Goal: Information Seeking & Learning: Understand process/instructions

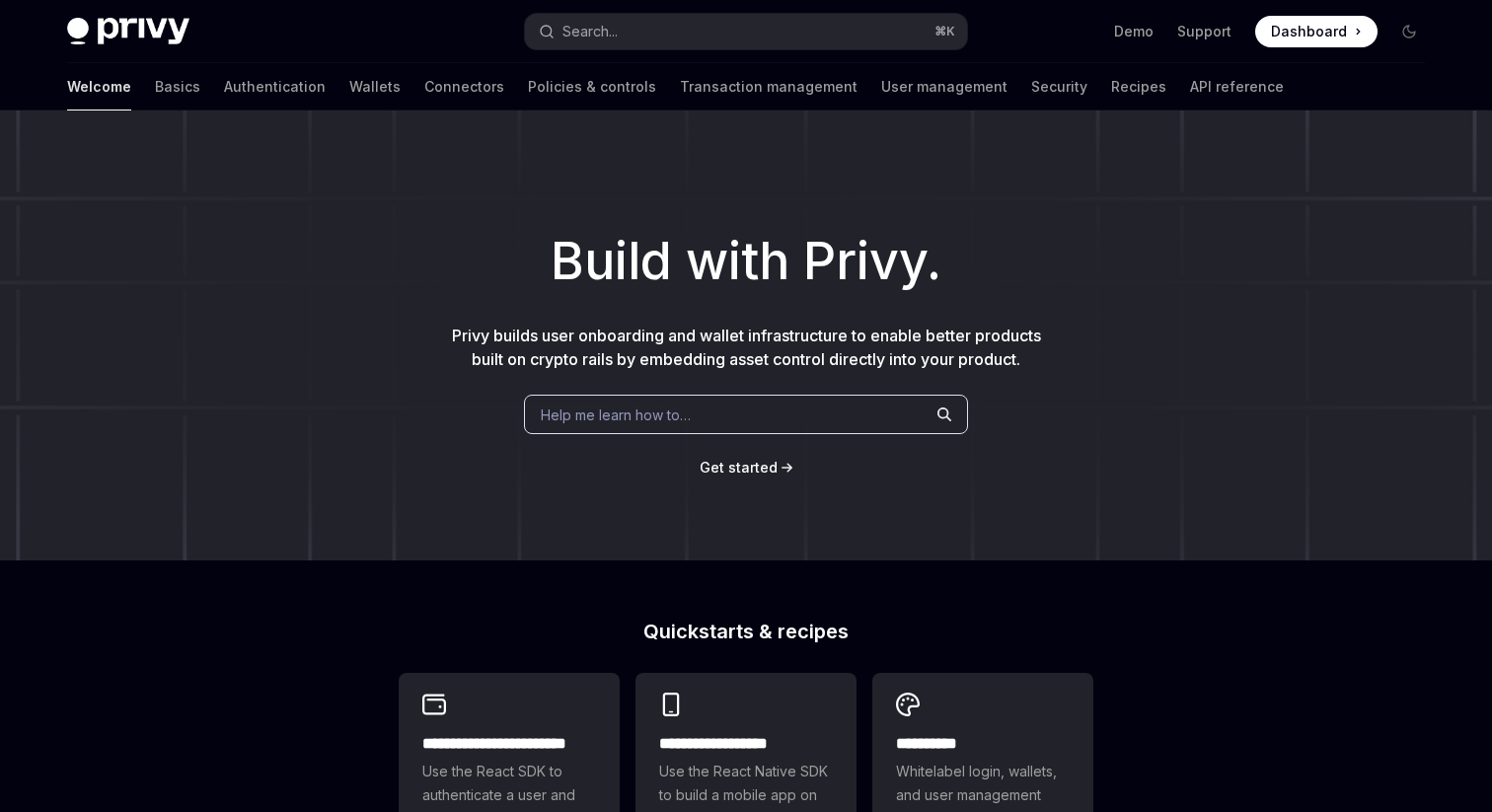
click at [1330, 34] on span "Dashboard" at bounding box center [1309, 32] width 76 height 20
click at [155, 89] on link "Basics" at bounding box center [177, 86] width 45 height 47
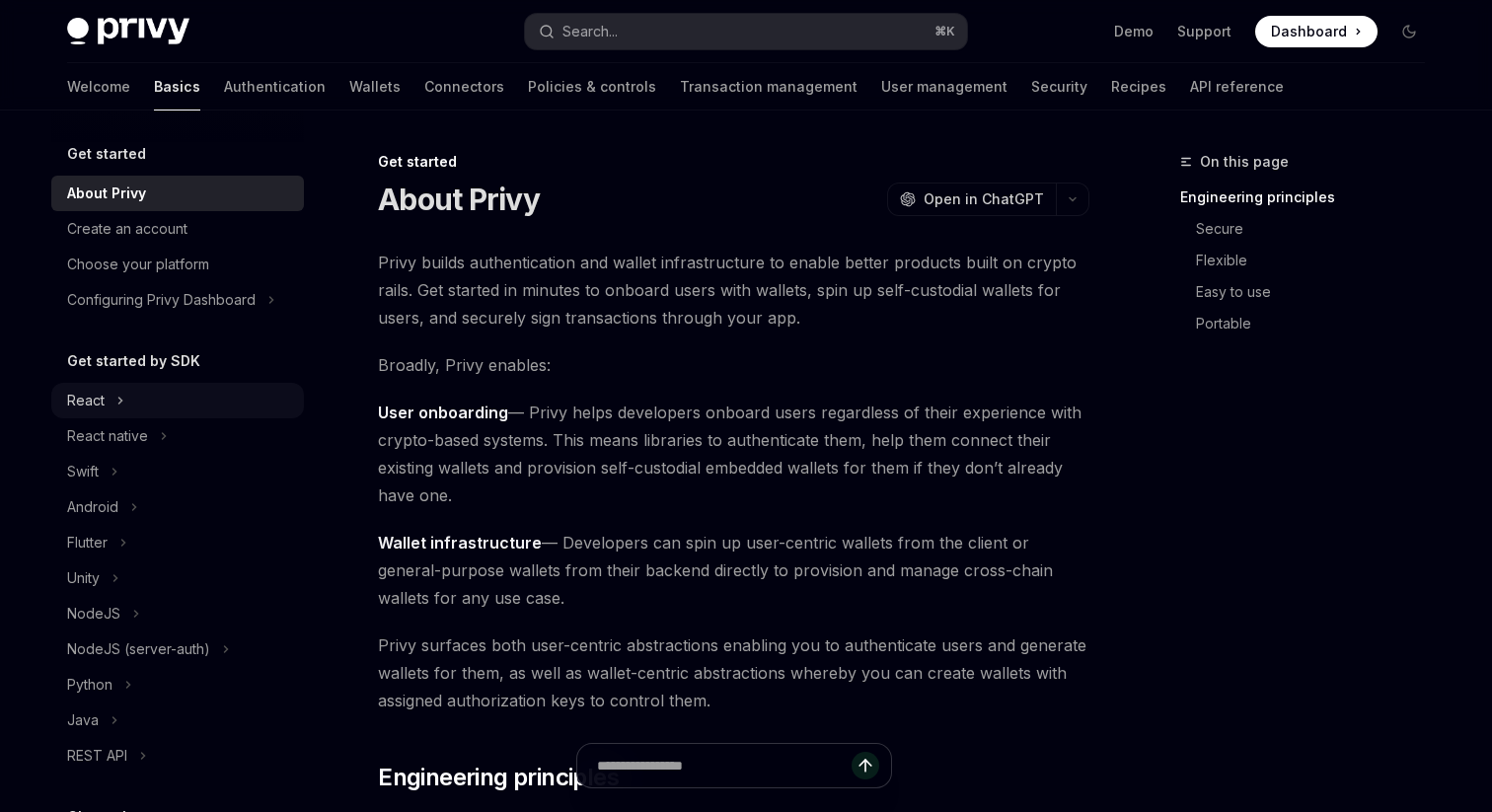
click at [175, 398] on button "React" at bounding box center [177, 401] width 252 height 36
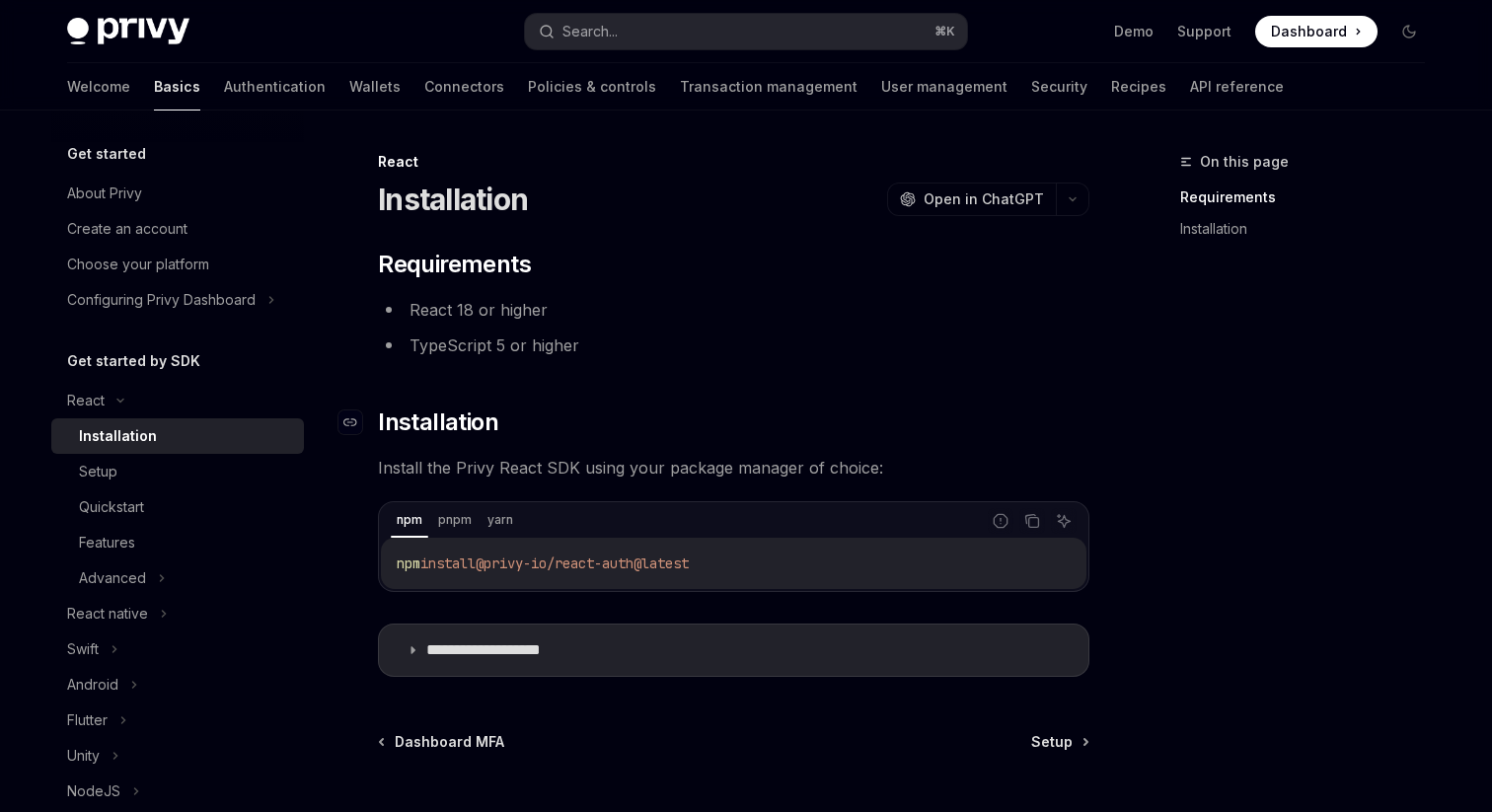
scroll to position [184, 0]
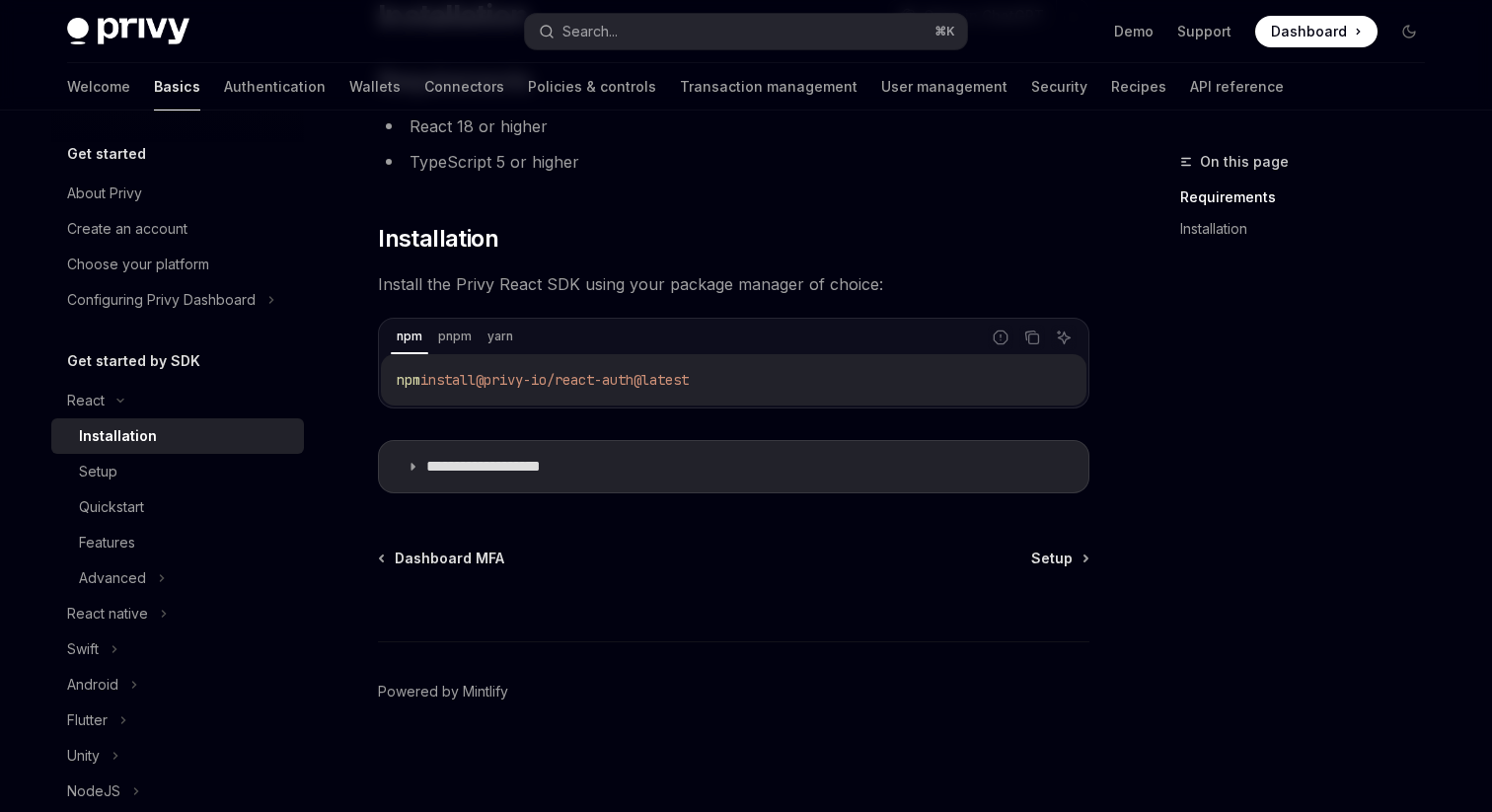
click at [586, 370] on code "npm install @privy-io/react-auth@latest" at bounding box center [734, 380] width 674 height 24
click at [585, 371] on span "@privy-io/react-auth@latest" at bounding box center [583, 380] width 214 height 18
copy div "npm install @privy-io/react-auth@latest"
click at [417, 468] on icon at bounding box center [412, 467] width 12 height 12
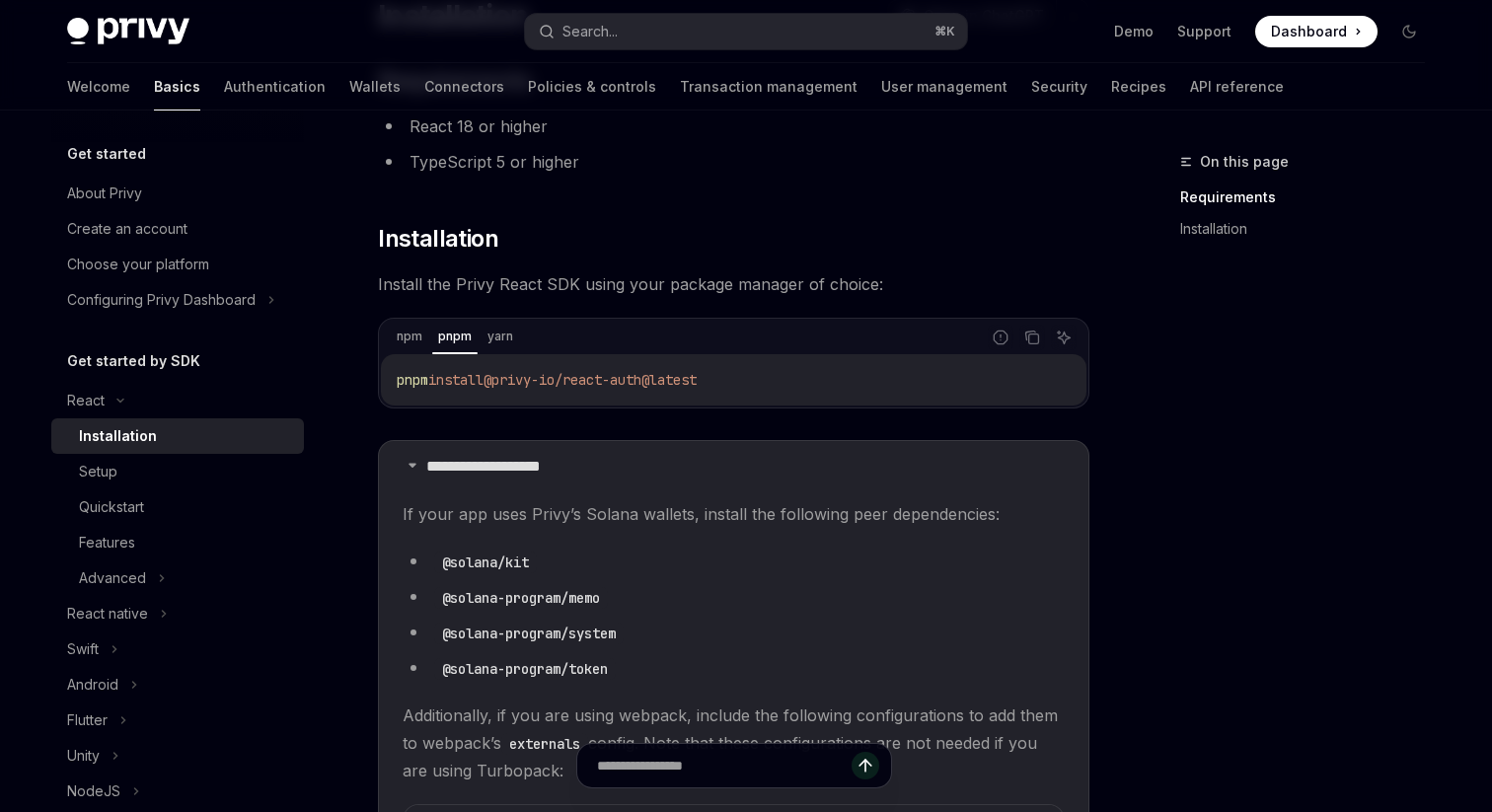
click at [492, 389] on code "pnpm install @privy-io/react-auth@latest" at bounding box center [734, 380] width 674 height 24
click at [492, 392] on div "pnpm install @privy-io/react-auth@latest" at bounding box center [734, 379] width 706 height 51
click at [480, 400] on div "pnpm install @privy-io/react-auth@latest" at bounding box center [734, 379] width 706 height 51
click at [484, 383] on span "install" at bounding box center [455, 380] width 55 height 18
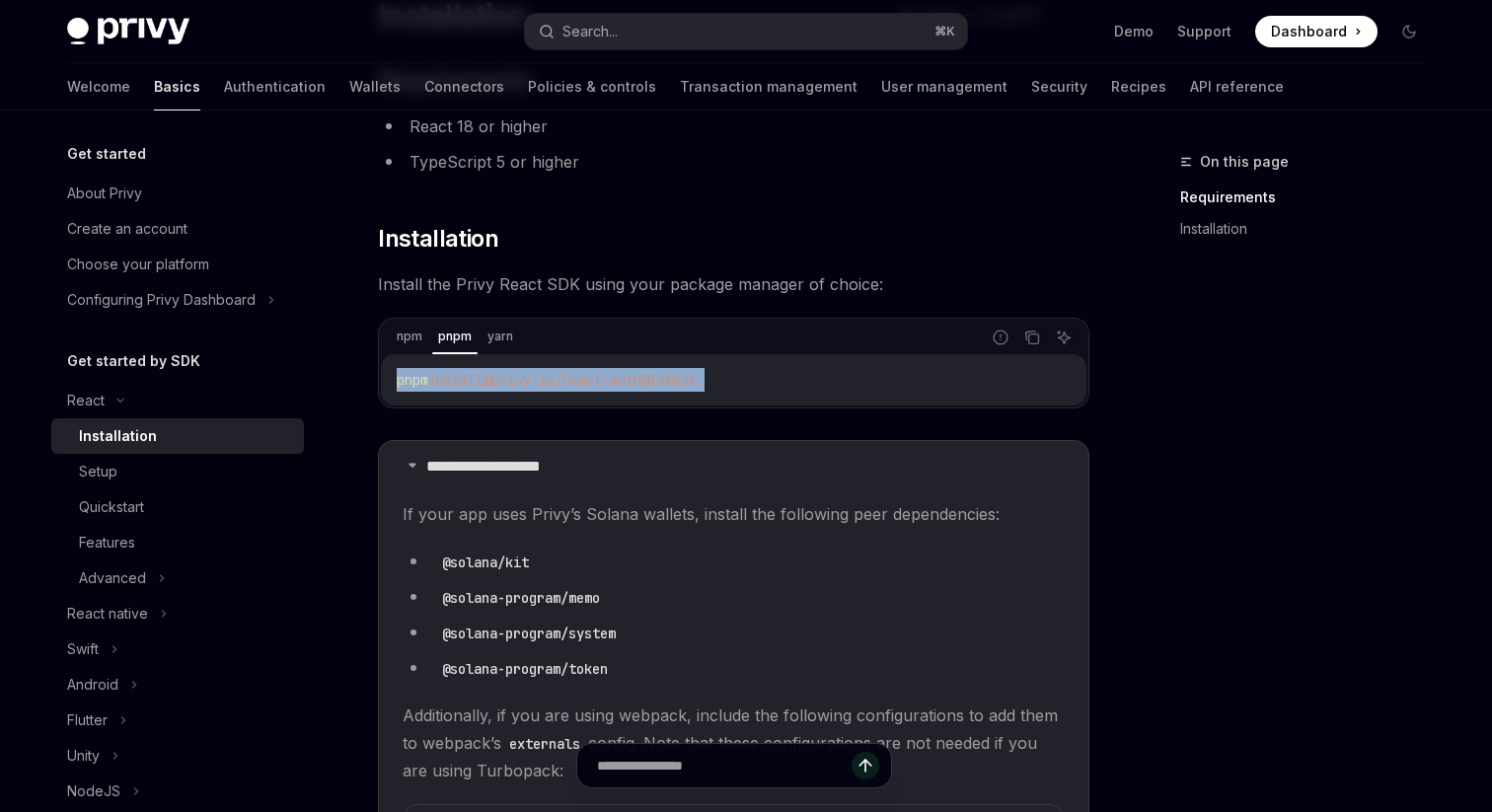
click at [484, 383] on span "install" at bounding box center [455, 380] width 55 height 18
copy div "pnpm install @privy-io/react-auth@latest"
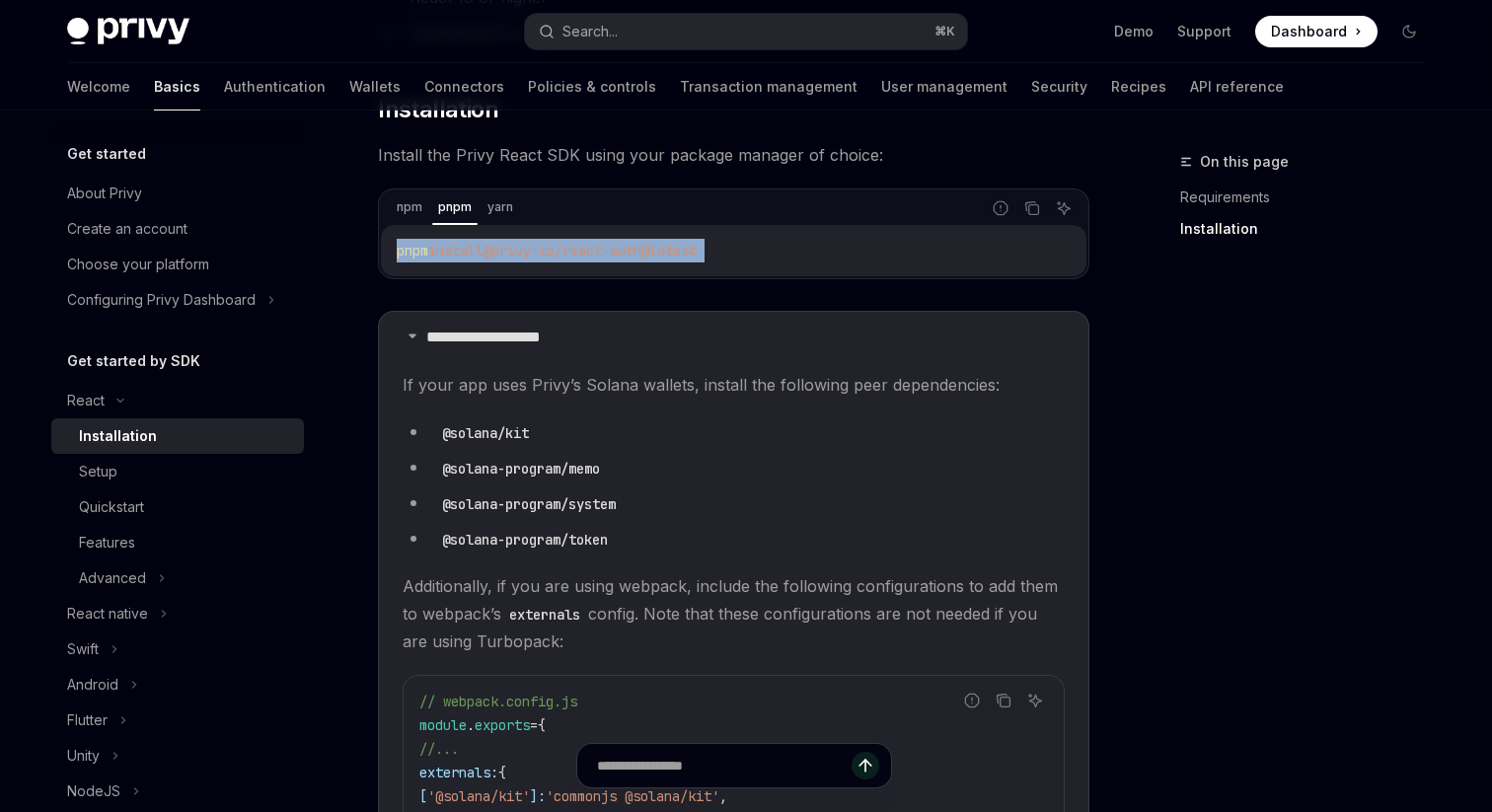
scroll to position [97, 0]
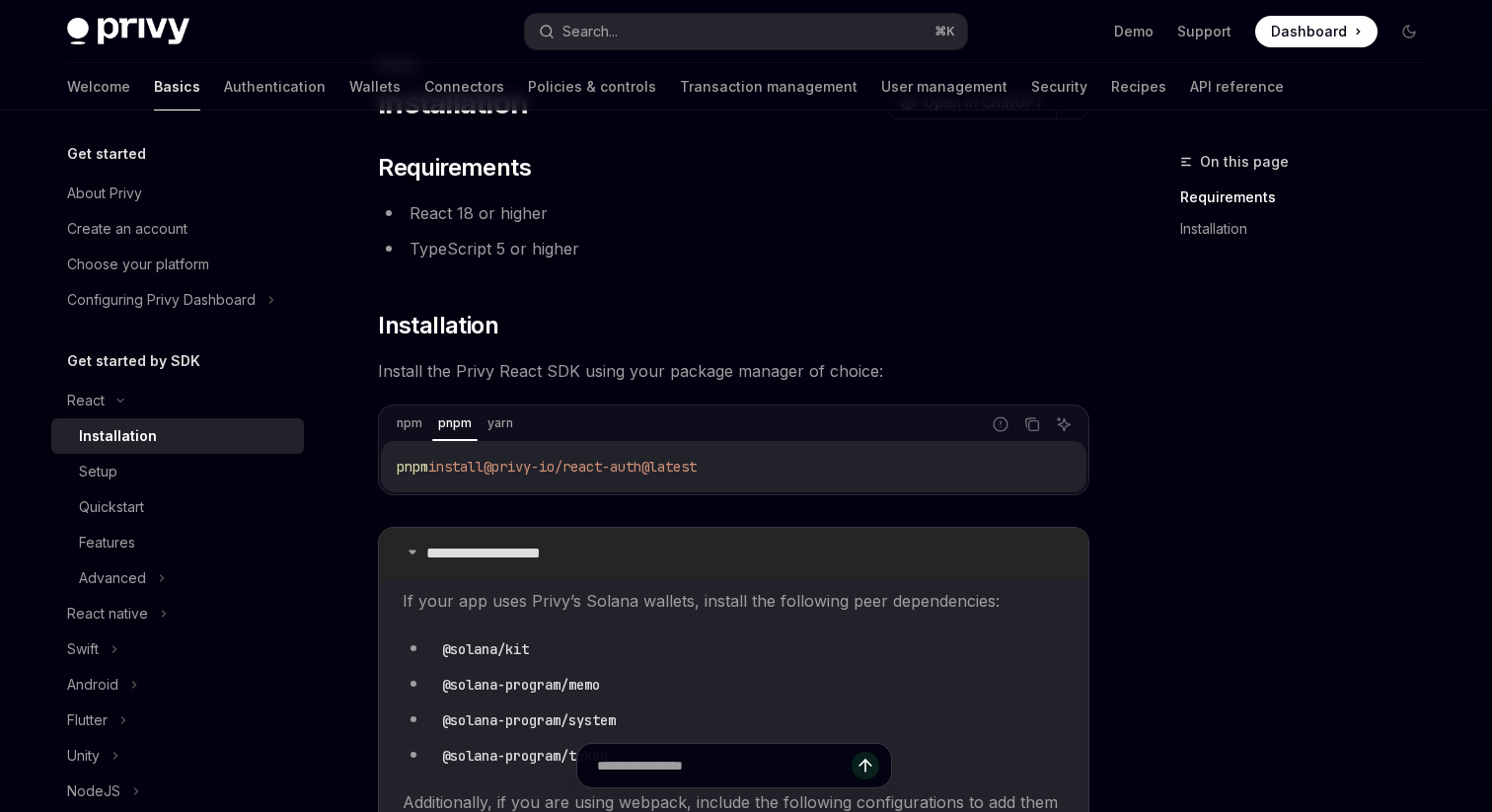
click at [409, 553] on icon at bounding box center [412, 552] width 12 height 12
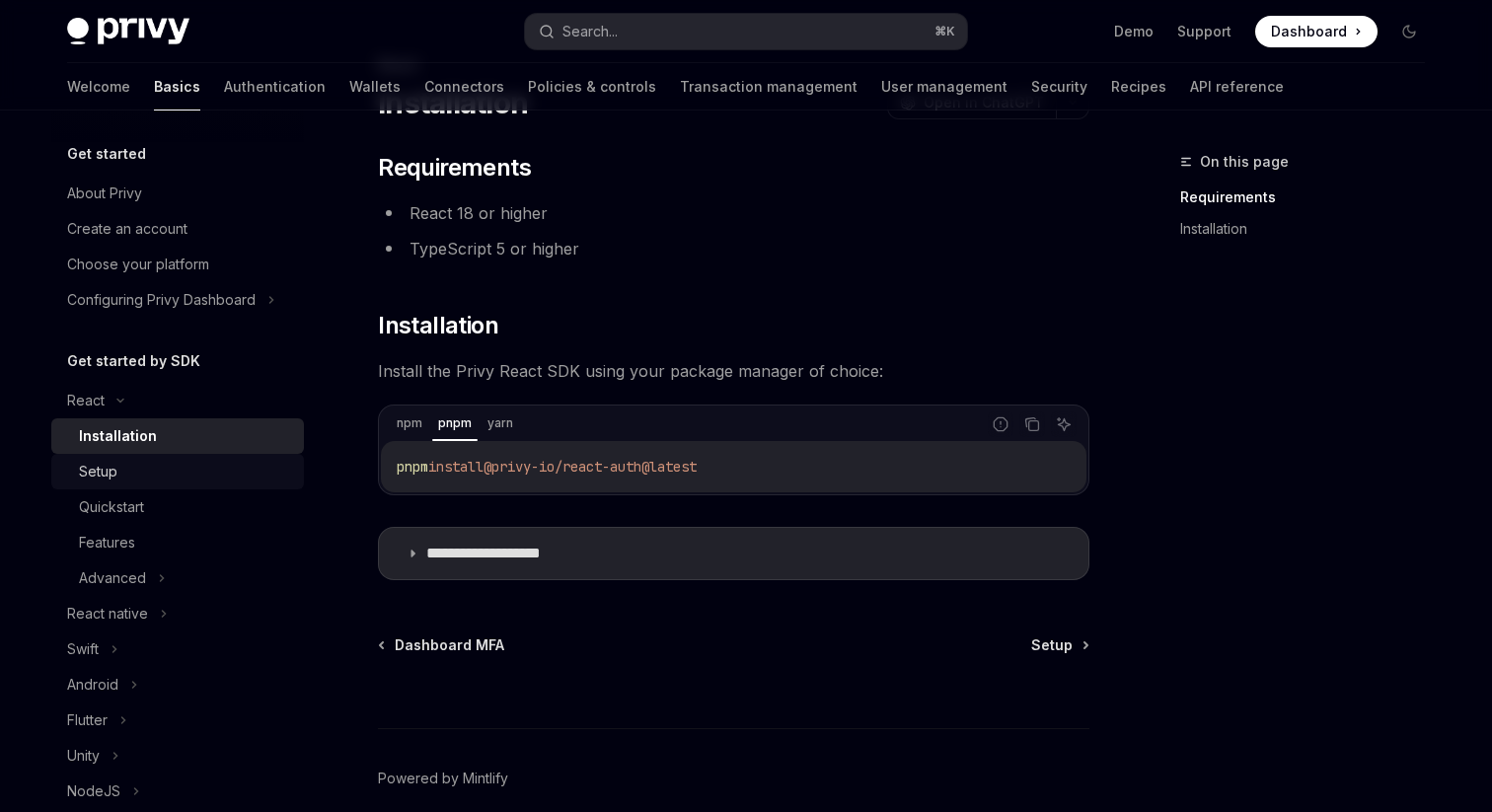
click at [179, 465] on div "Setup" at bounding box center [186, 472] width 214 height 24
type textarea "*"
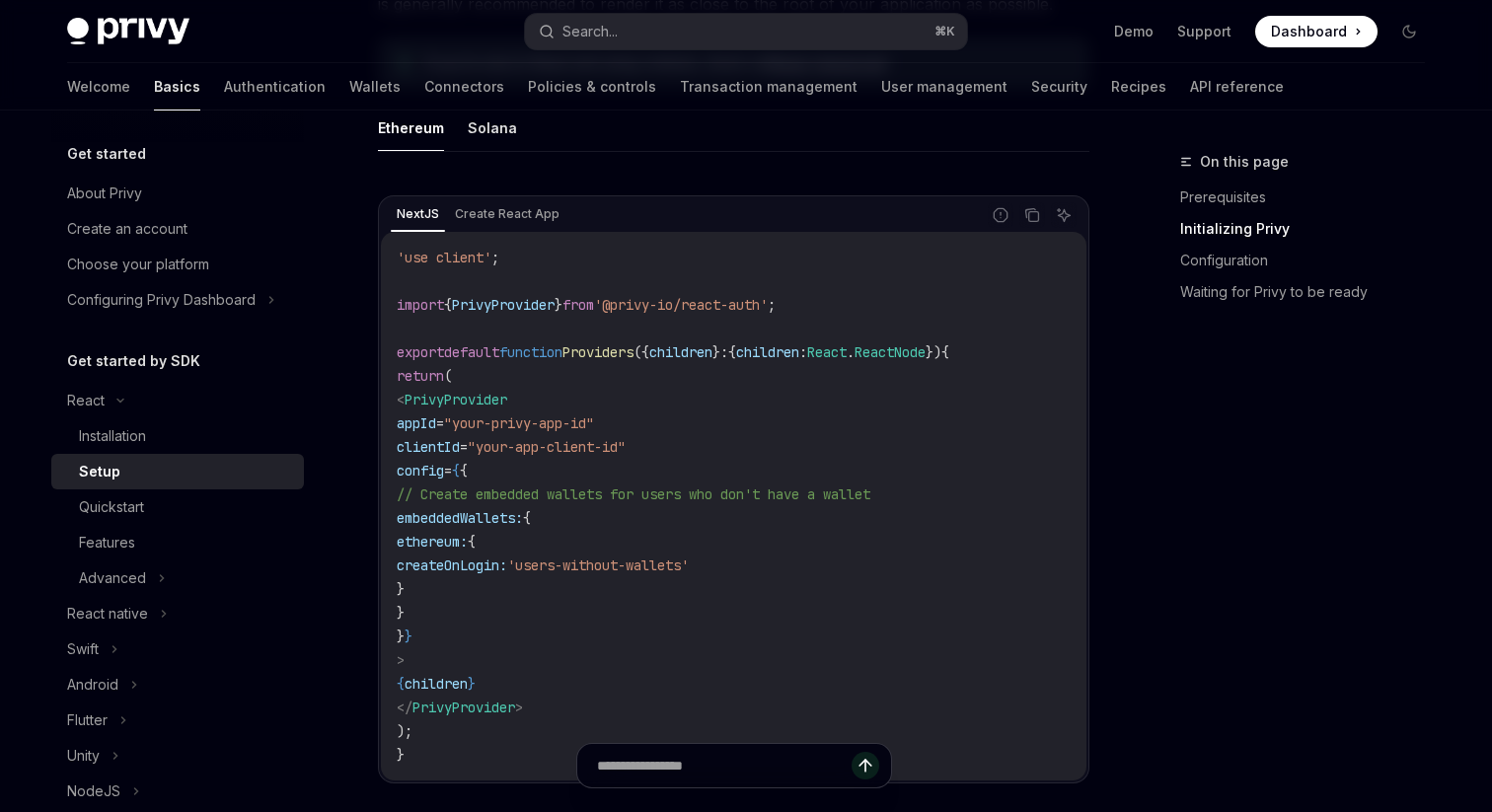
scroll to position [664, 0]
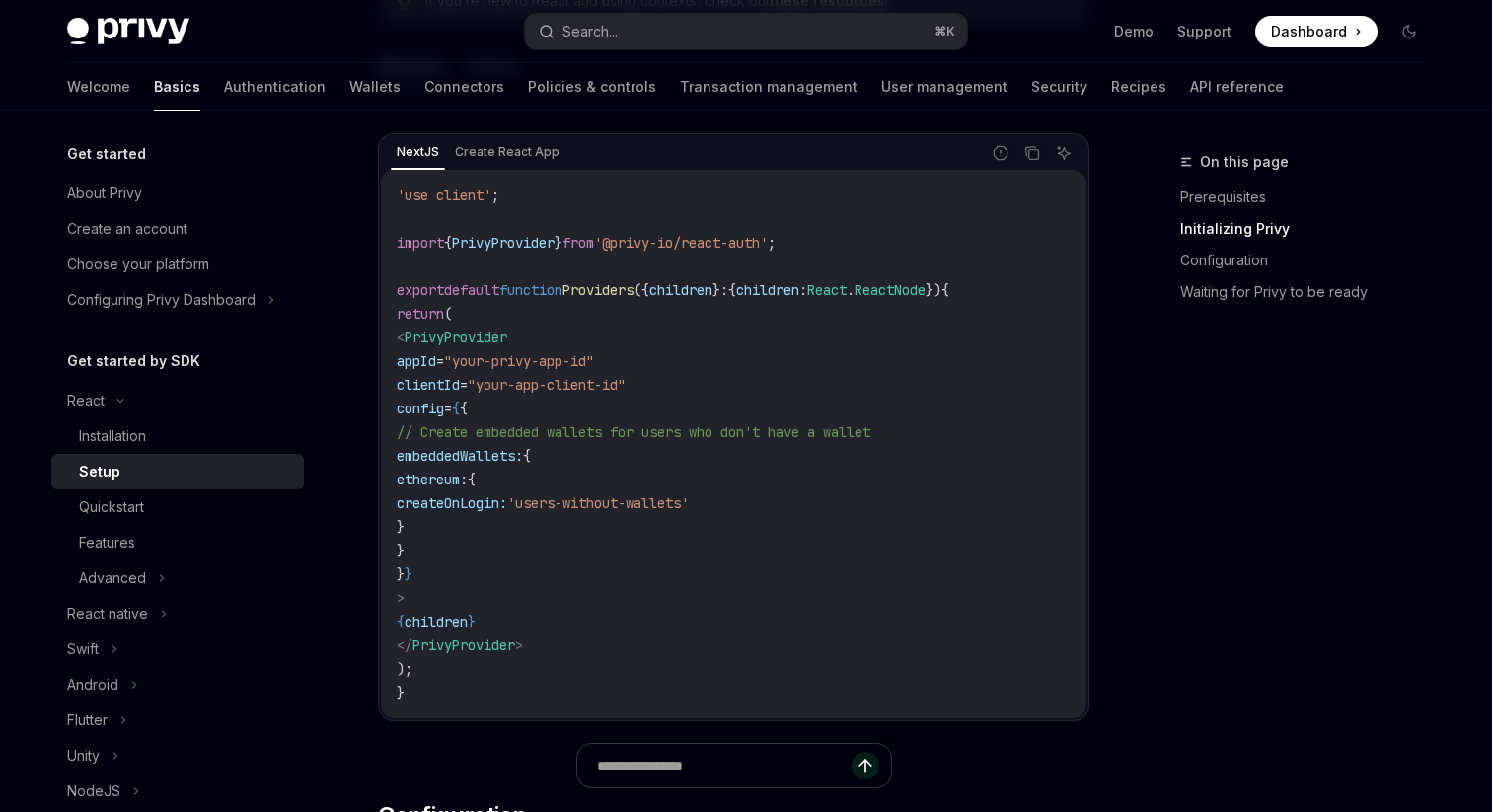
click at [663, 440] on span "// Create embedded wallets for users who don't have a wallet" at bounding box center [634, 432] width 474 height 18
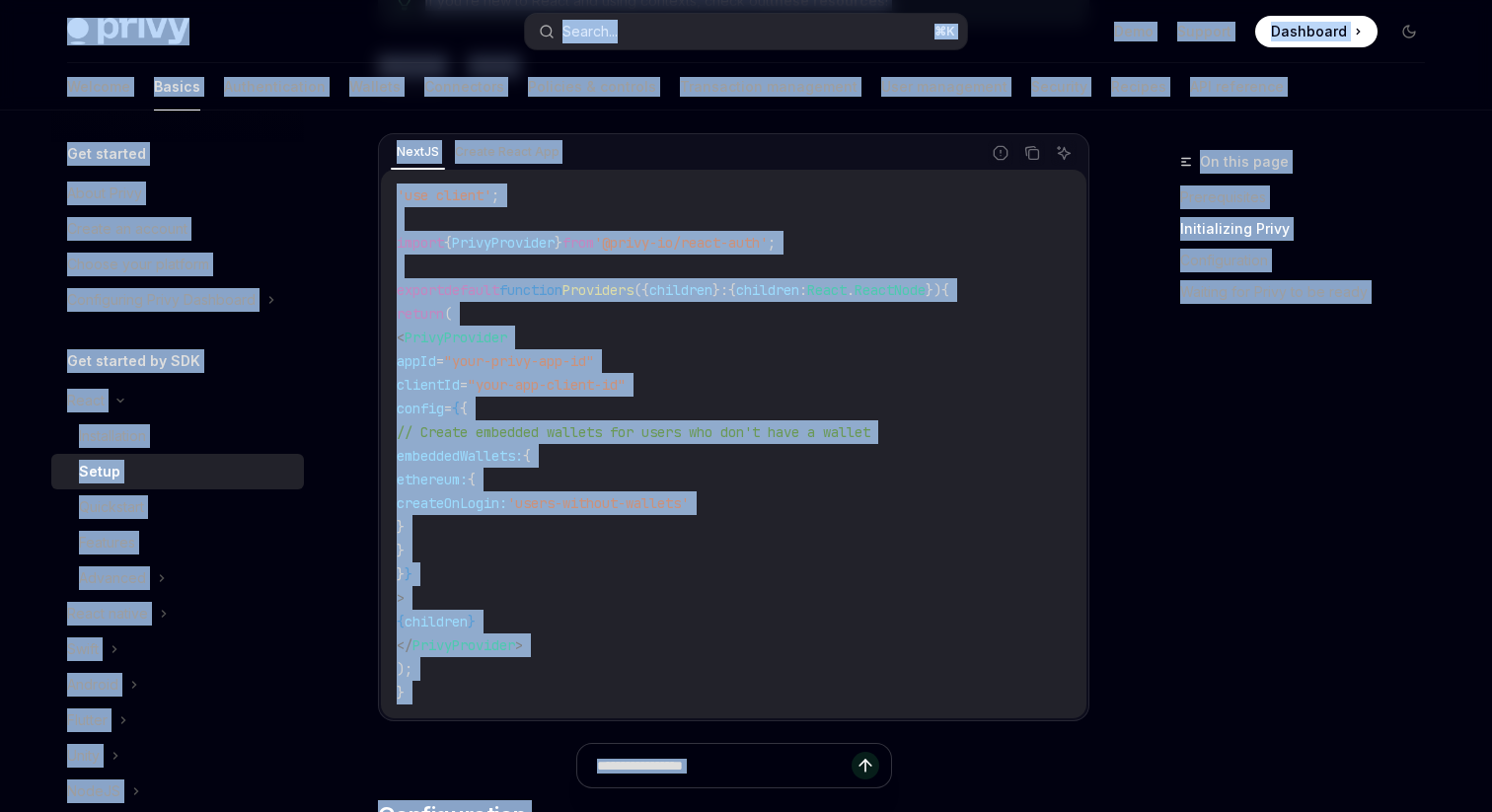
click at [662, 440] on span "// Create embedded wallets for users who don't have a wallet" at bounding box center [634, 432] width 474 height 18
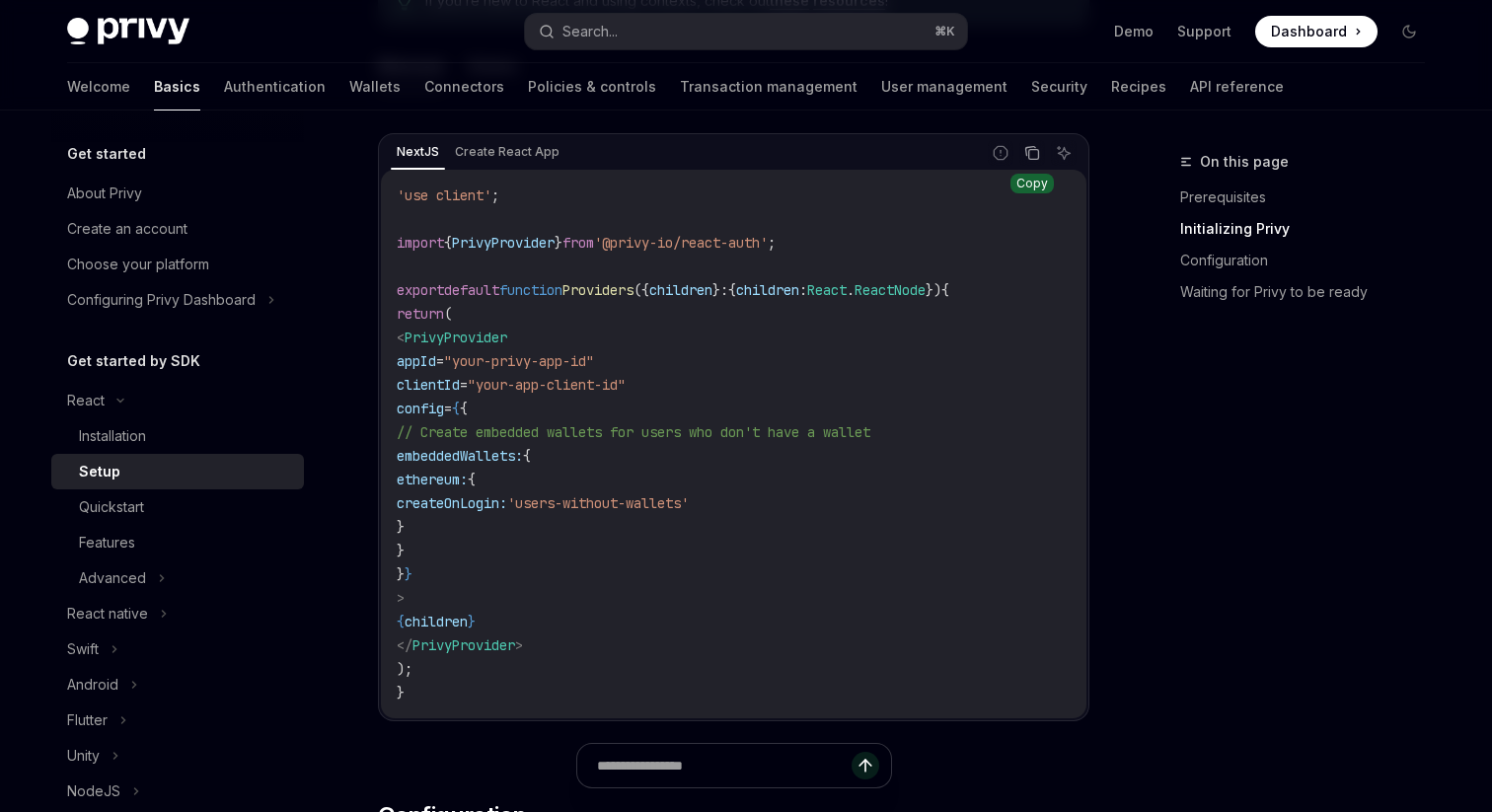
click at [1023, 159] on button "Copy the contents from the code block" at bounding box center [1033, 153] width 26 height 26
